Goal: Check status: Check status

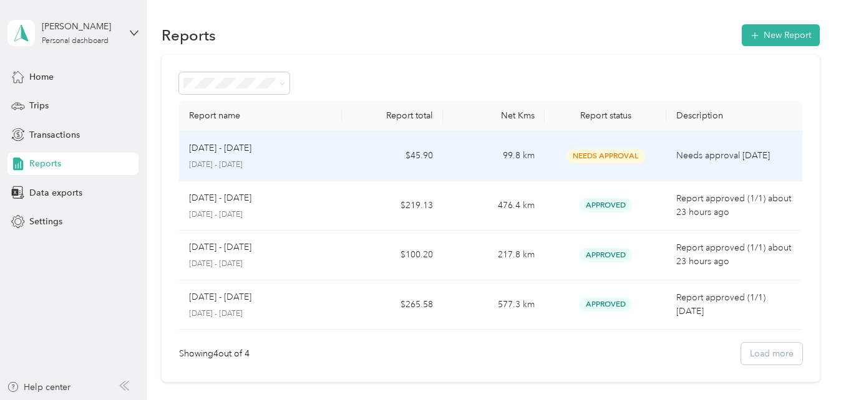
click at [680, 162] on p "Needs approval [DATE]" at bounding box center [733, 156] width 115 height 14
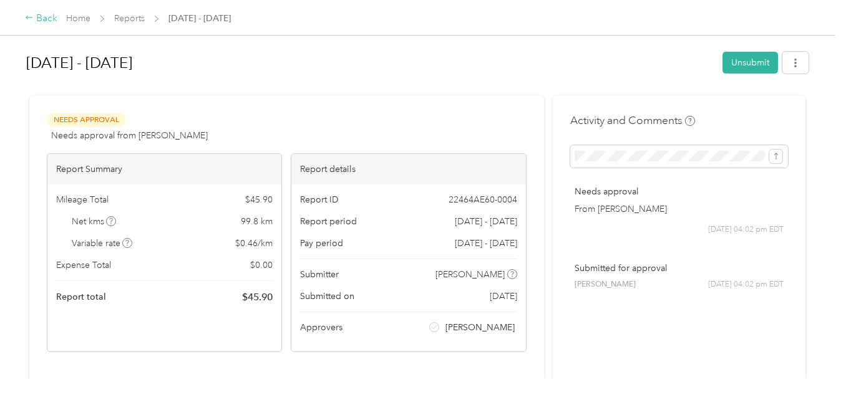
click at [52, 22] on div "Back" at bounding box center [41, 18] width 32 height 15
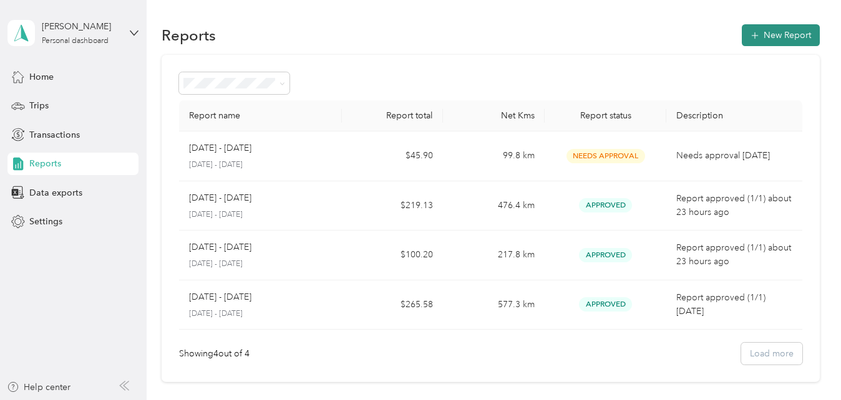
click at [762, 44] on button "New Report" at bounding box center [781, 35] width 78 height 22
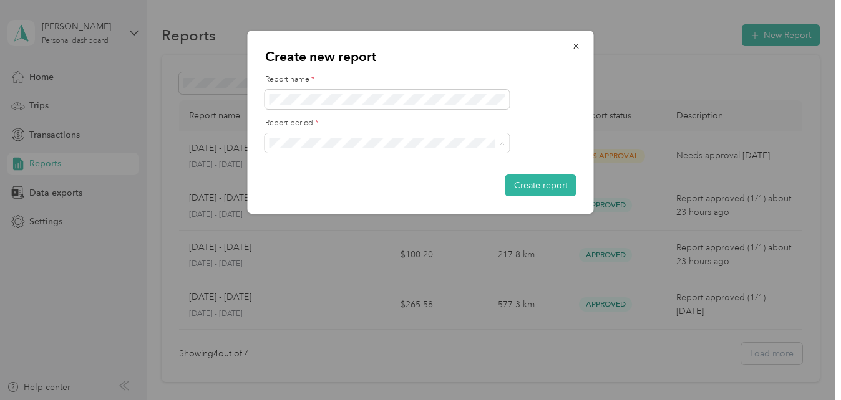
click at [365, 164] on div "[DATE] - [DATE]" at bounding box center [380, 164] width 213 height 13
click at [575, 49] on icon "button" at bounding box center [576, 46] width 9 height 9
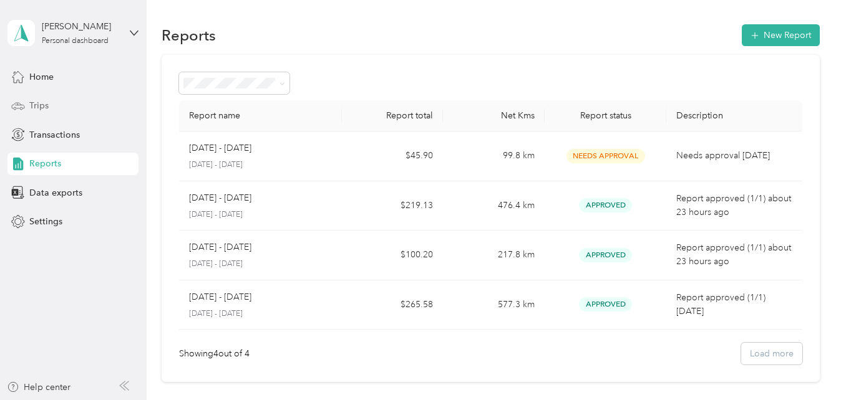
click at [41, 102] on span "Trips" at bounding box center [38, 105] width 19 height 13
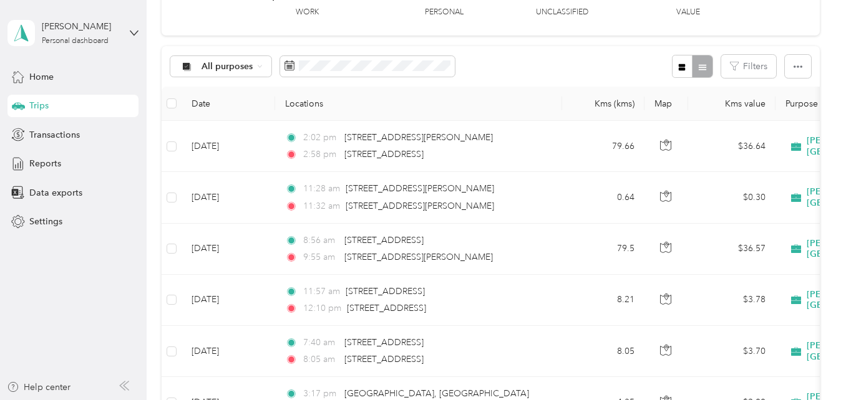
scroll to position [87, 0]
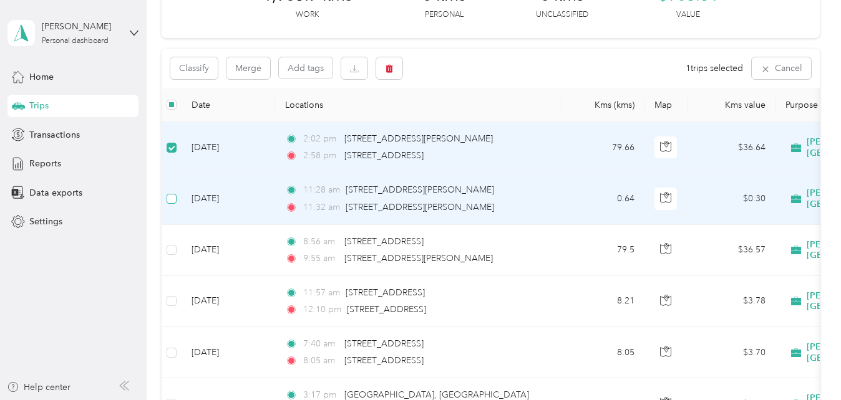
click at [171, 192] on label at bounding box center [172, 199] width 10 height 14
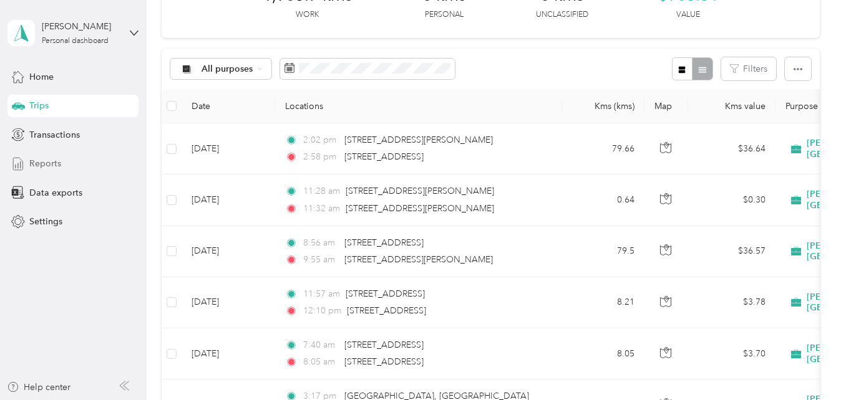
click at [64, 160] on div "Reports" at bounding box center [72, 164] width 131 height 22
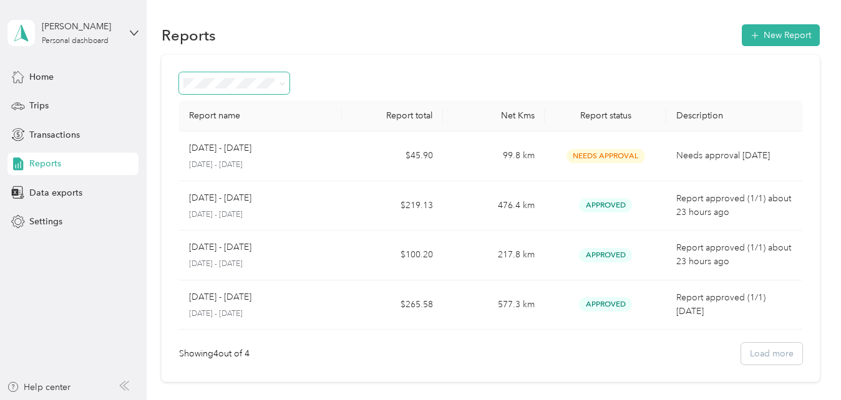
click at [281, 82] on icon at bounding box center [282, 84] width 6 height 6
click at [371, 40] on div "Reports New Report" at bounding box center [490, 35] width 657 height 26
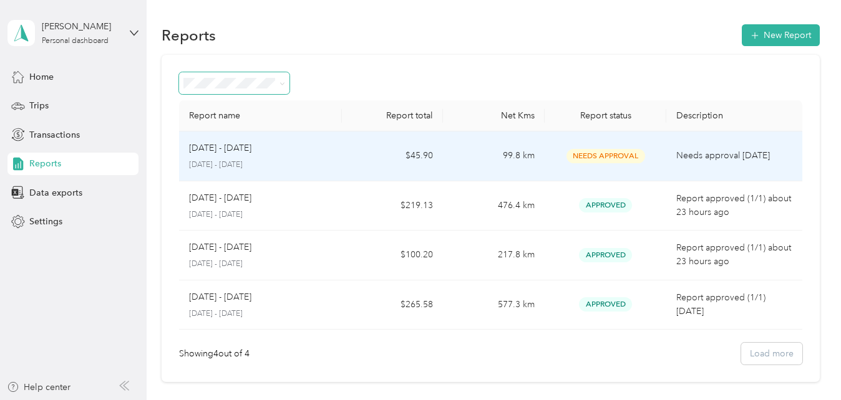
click at [465, 143] on td "99.8 km" at bounding box center [494, 157] width 102 height 50
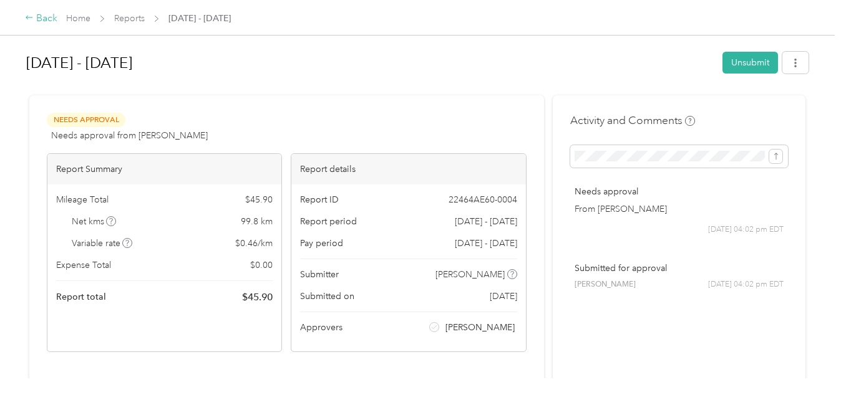
click at [51, 21] on div "Back" at bounding box center [41, 18] width 32 height 15
